Goal: Find contact information: Find contact information

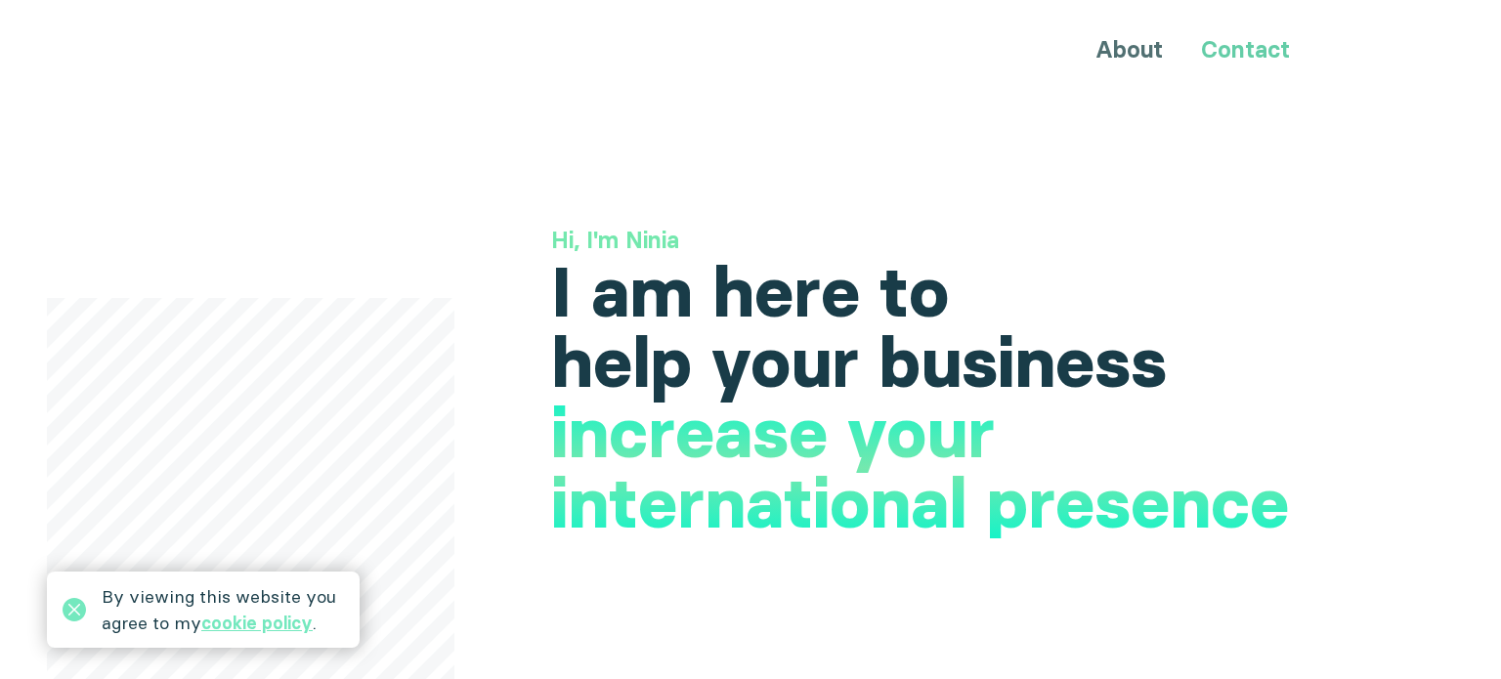
click at [1231, 42] on link "Contact" at bounding box center [1245, 49] width 89 height 28
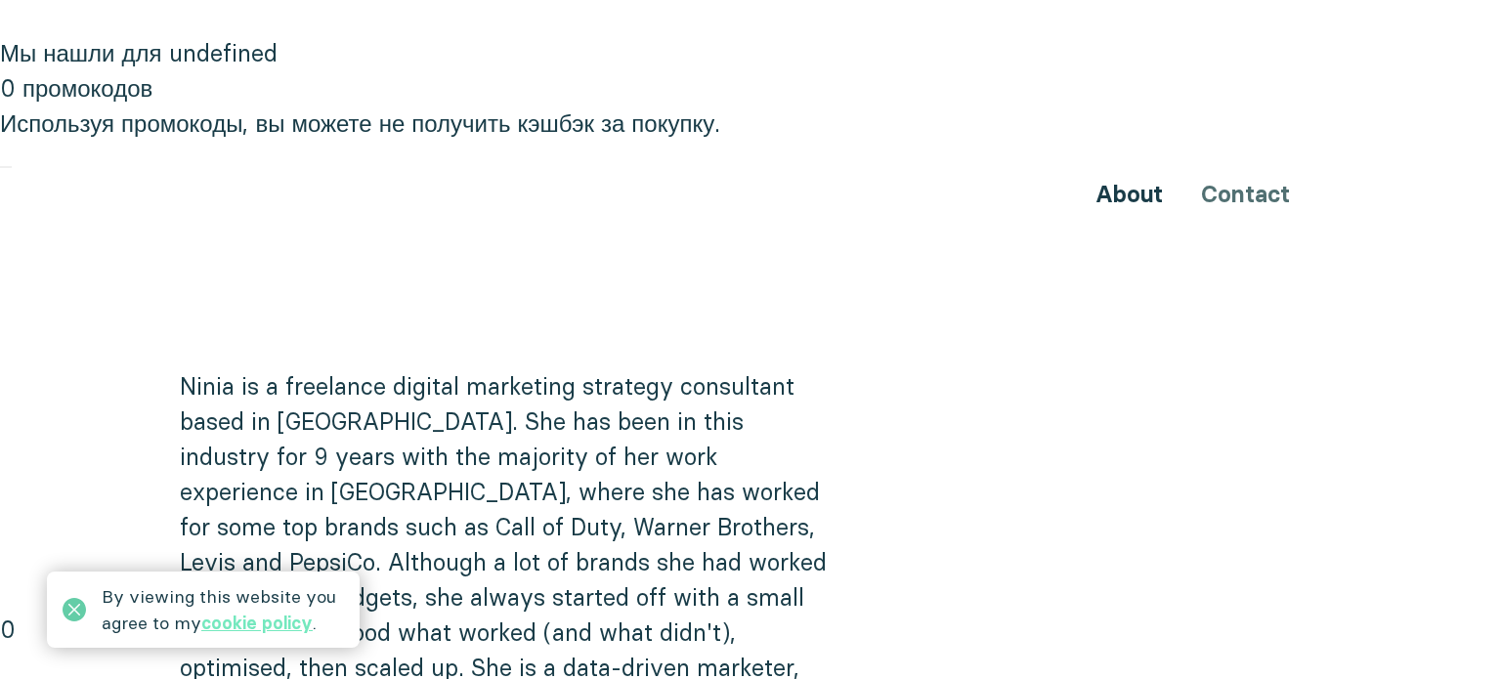
click at [73, 606] on icon at bounding box center [74, 609] width 23 height 23
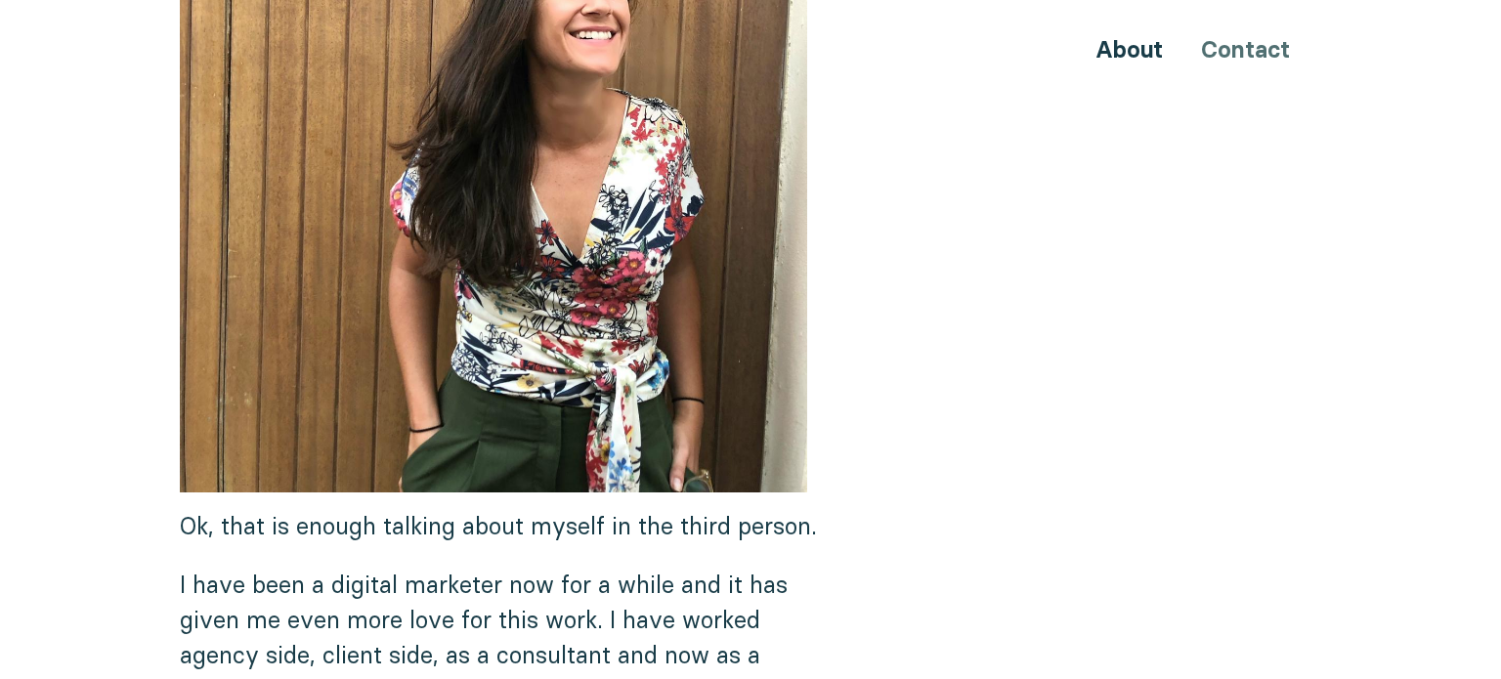
scroll to position [1134, 0]
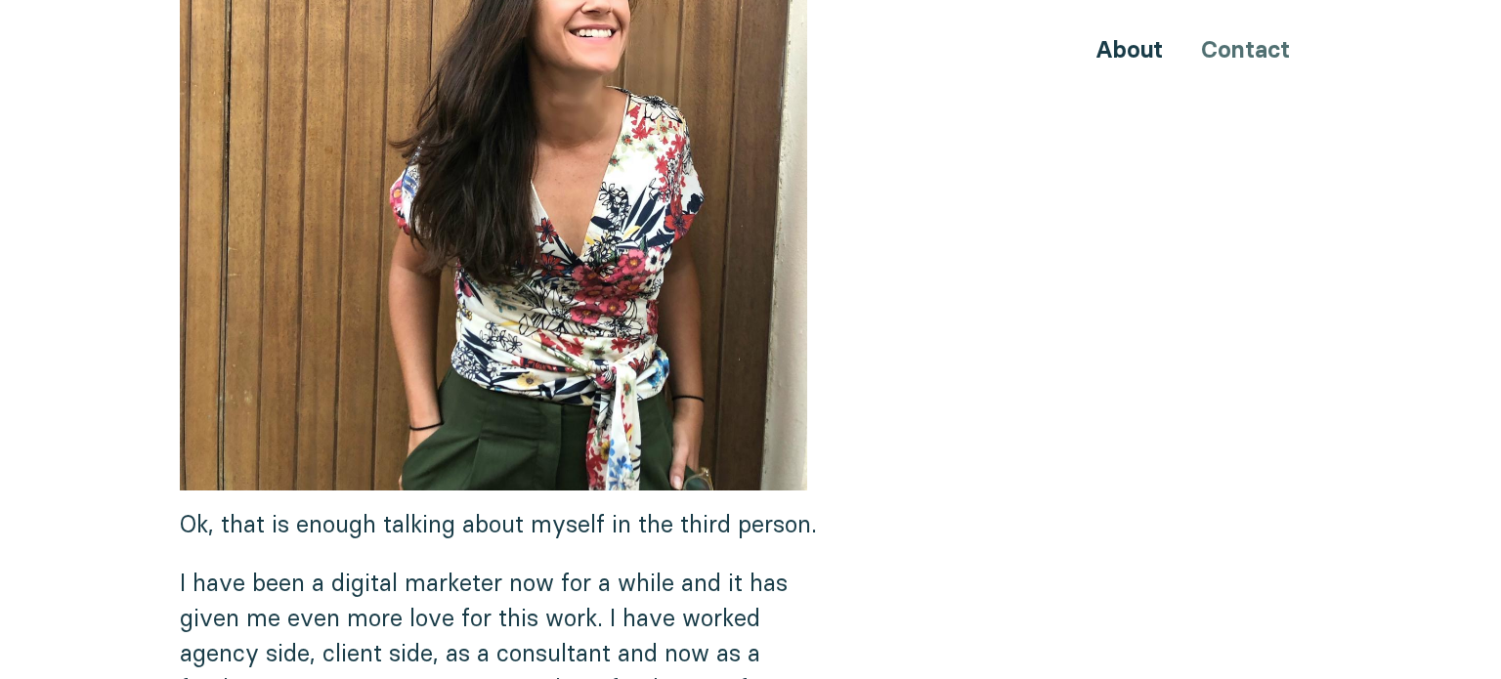
click at [1239, 63] on div "About Contact" at bounding box center [750, 49] width 1173 height 36
click at [1246, 51] on div "About Contact" at bounding box center [750, 49] width 1173 height 36
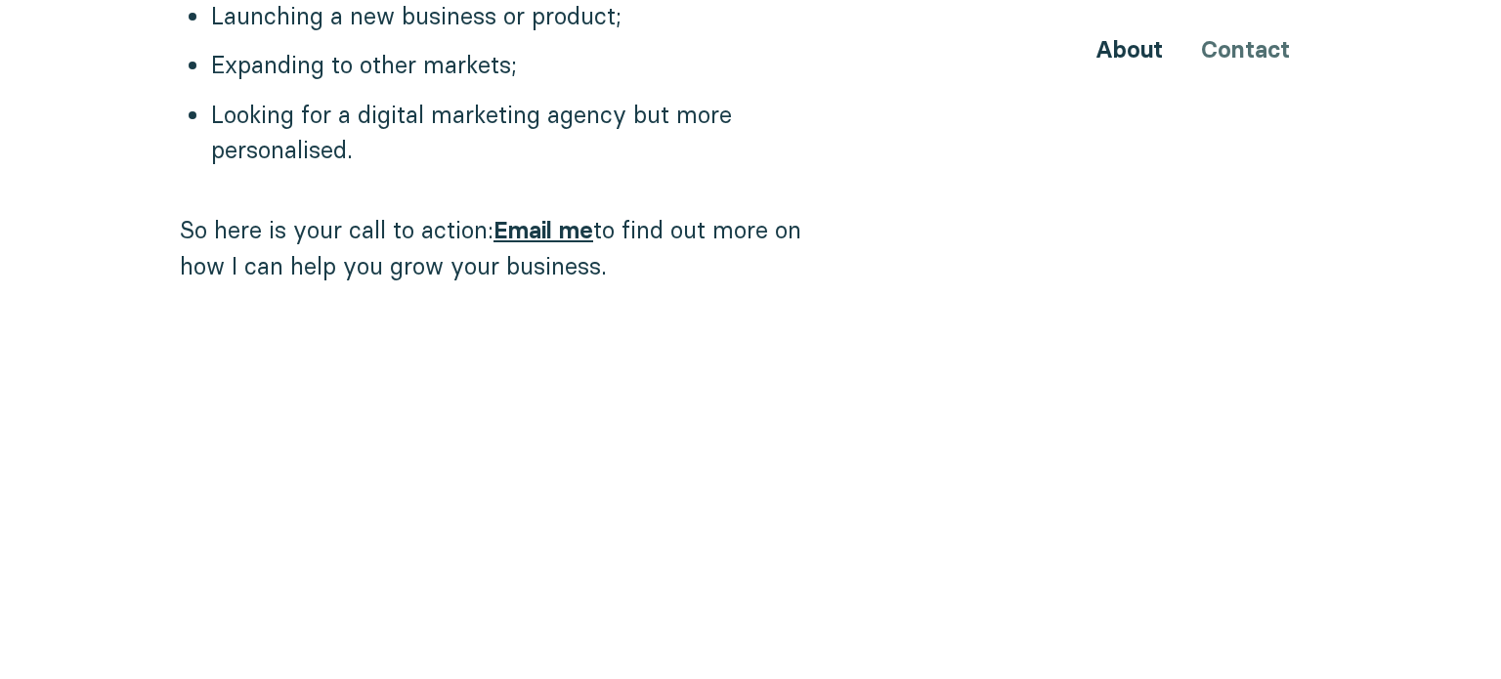
scroll to position [1976, 0]
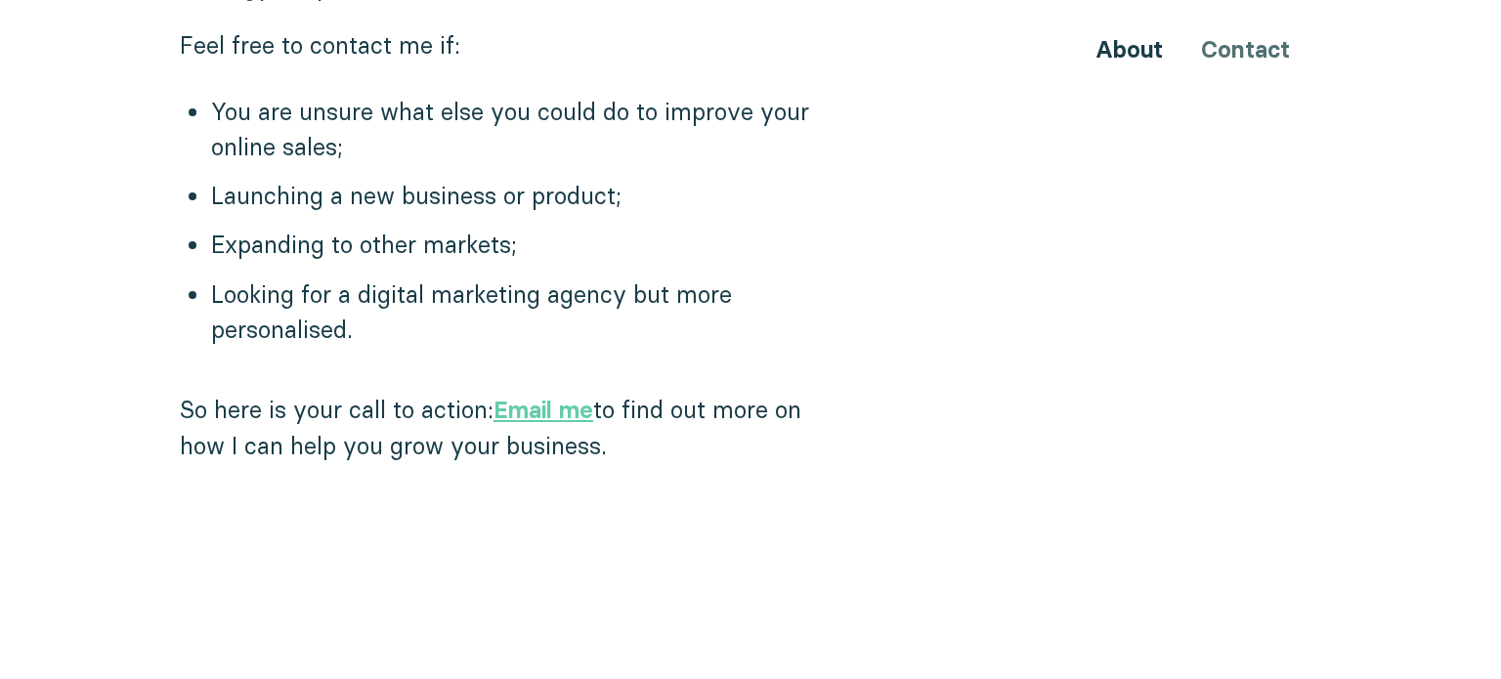
click at [548, 396] on link "Email me" at bounding box center [544, 410] width 100 height 28
